Goal: Task Accomplishment & Management: Use online tool/utility

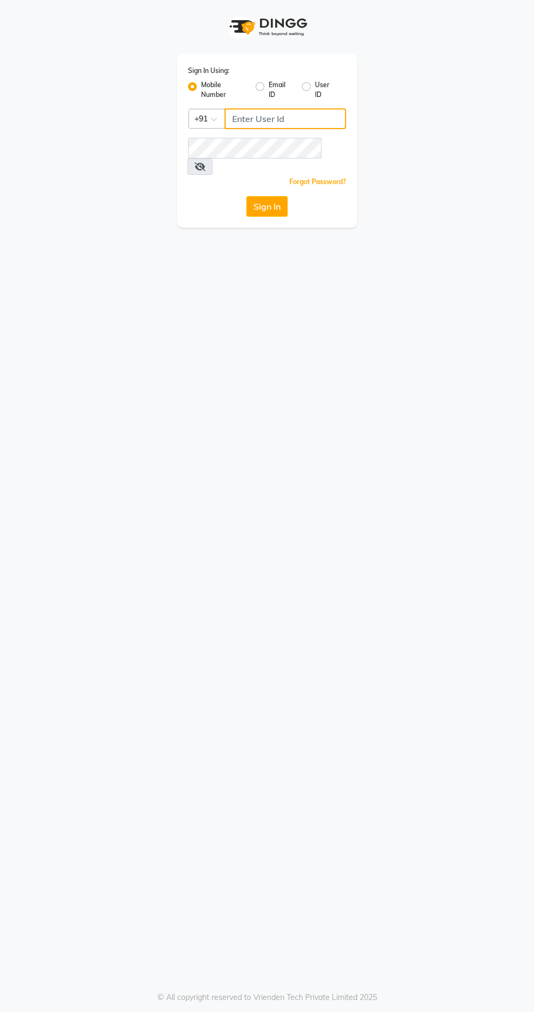
click at [287, 119] on input "Username" at bounding box center [284, 118] width 121 height 21
type input "9769573973"
click at [246, 196] on button "Sign In" at bounding box center [266, 206] width 41 height 21
